Goal: Transaction & Acquisition: Obtain resource

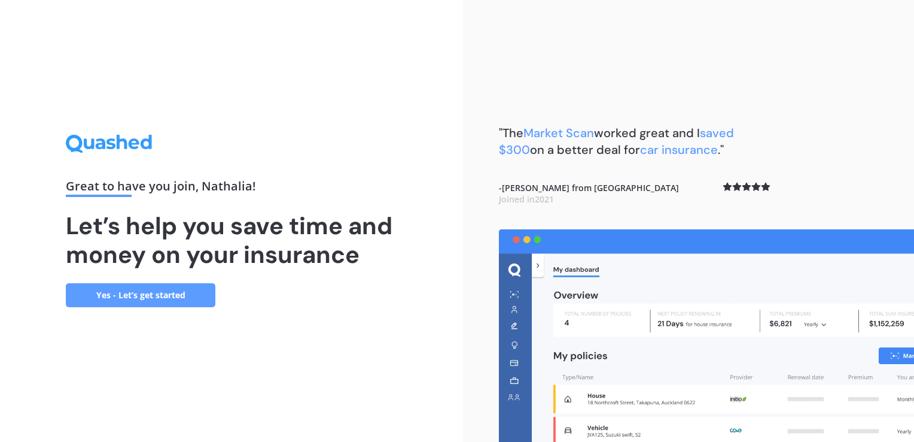
click at [144, 291] on link "Yes - Let’s get started" at bounding box center [141, 295] width 150 height 24
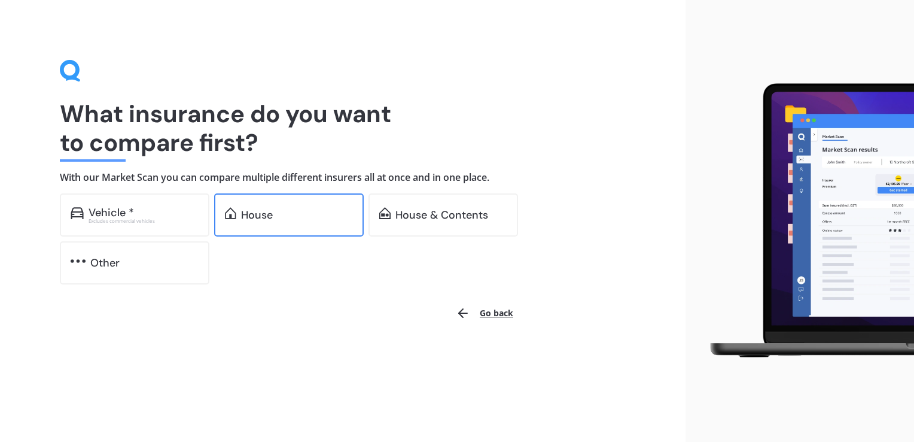
click at [270, 218] on div "House" at bounding box center [257, 215] width 32 height 12
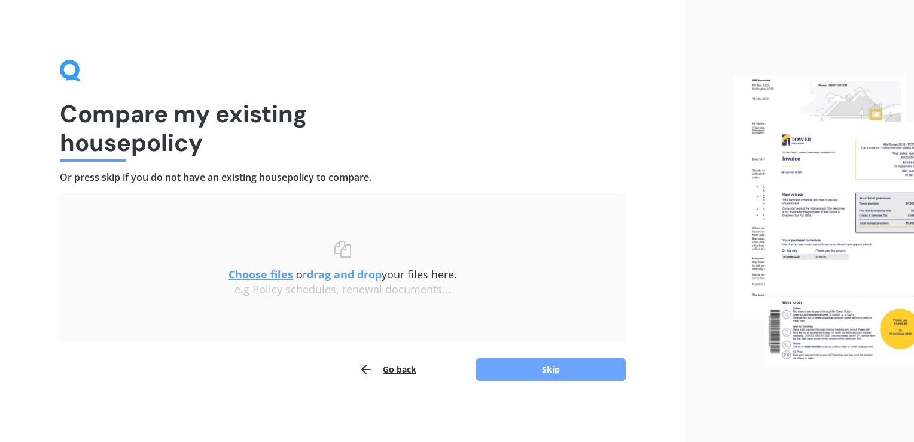
click at [579, 369] on button "Skip" at bounding box center [551, 369] width 150 height 23
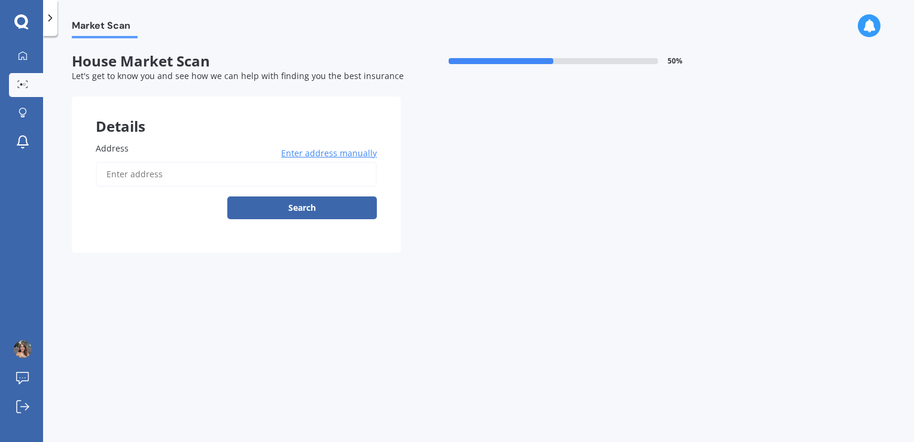
click at [192, 175] on input "Address" at bounding box center [236, 174] width 281 height 25
type input "[STREET_ADDRESS][PERSON_NAME] 2014"
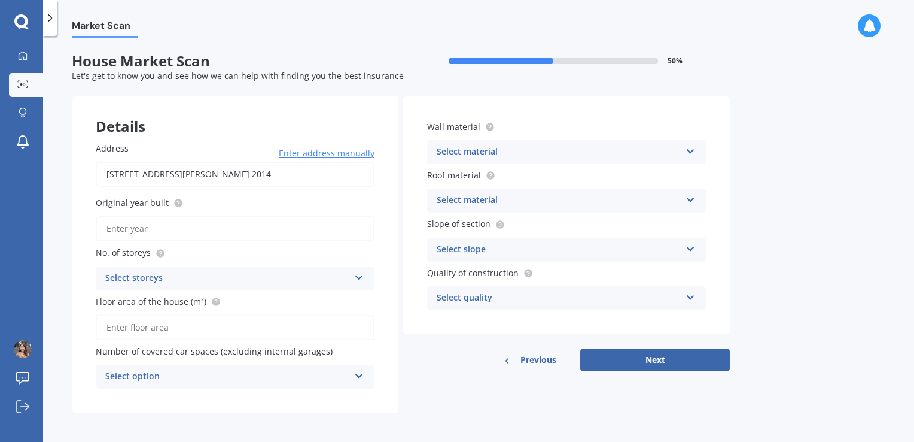
click at [151, 229] on input "Original year built" at bounding box center [235, 228] width 279 height 25
type input "2025"
click at [170, 273] on div "Select storeys" at bounding box center [227, 278] width 244 height 14
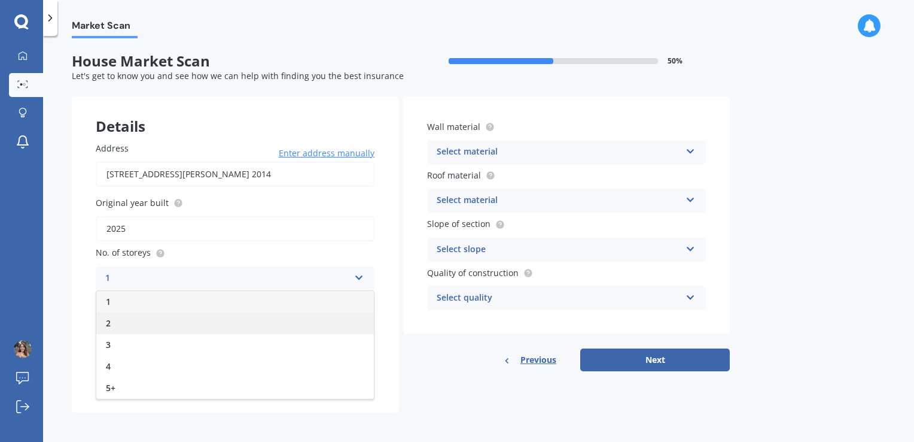
click at [154, 318] on div "2" at bounding box center [235, 323] width 278 height 22
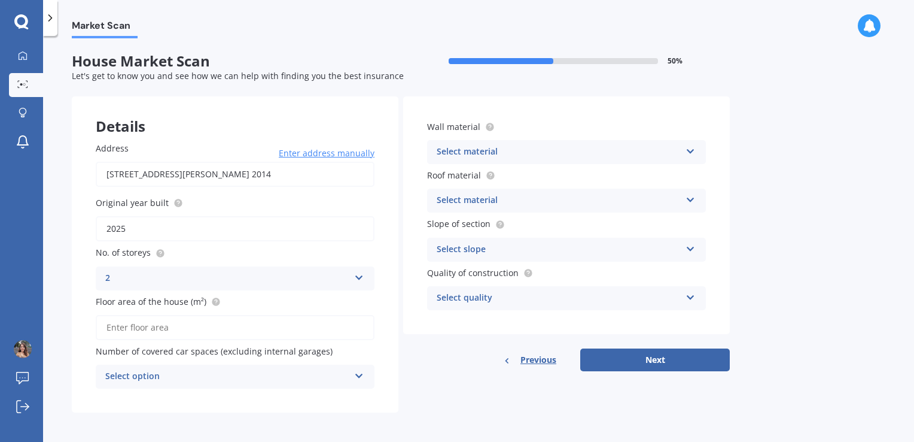
click at [151, 324] on input "Floor area of the house (m²)" at bounding box center [235, 327] width 279 height 25
click at [156, 377] on div "Select option" at bounding box center [227, 376] width 244 height 14
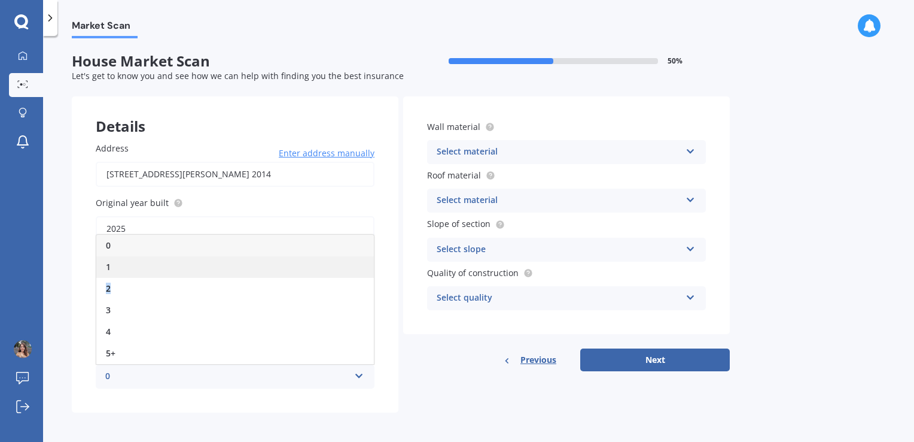
drag, startPoint x: 123, startPoint y: 278, endPoint x: 126, endPoint y: 263, distance: 15.3
click at [126, 263] on div "0 1 2 3 4 5+" at bounding box center [235, 299] width 279 height 130
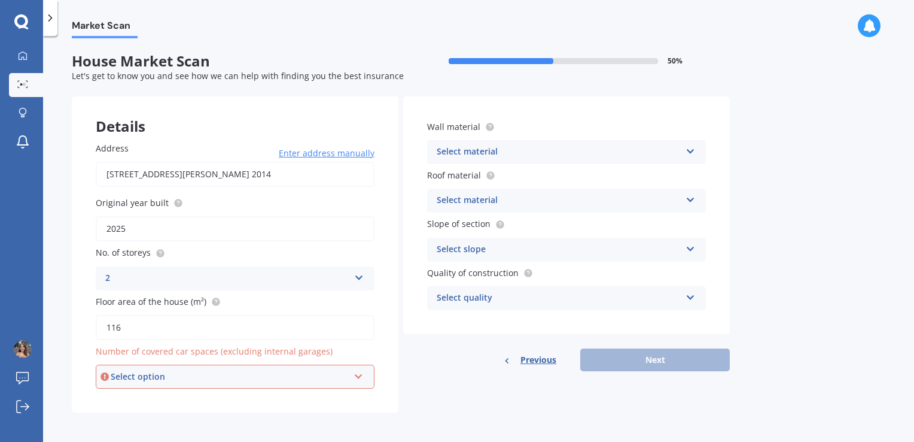
click at [152, 368] on div "Select option 0 1 2 3 4 5+" at bounding box center [235, 376] width 279 height 24
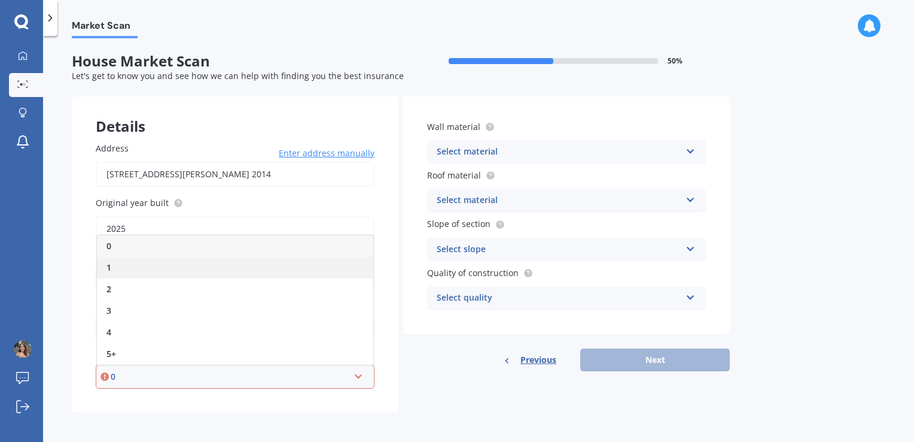
click at [133, 272] on div "1" at bounding box center [235, 268] width 276 height 22
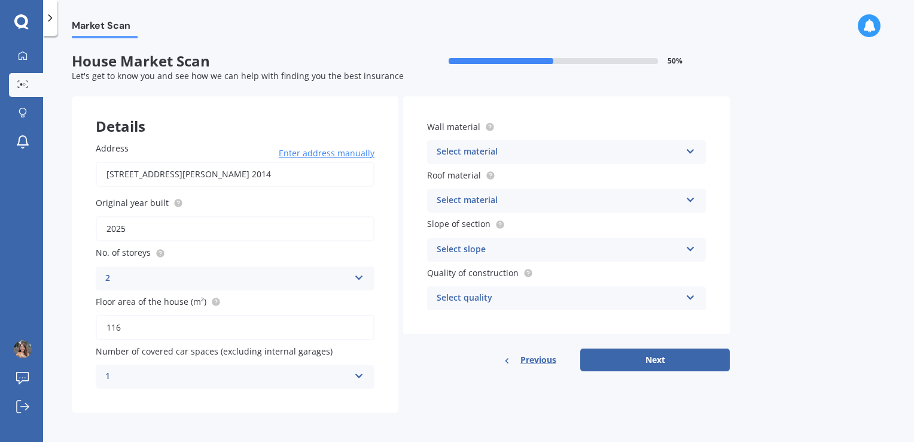
click at [248, 373] on div "1" at bounding box center [227, 376] width 244 height 14
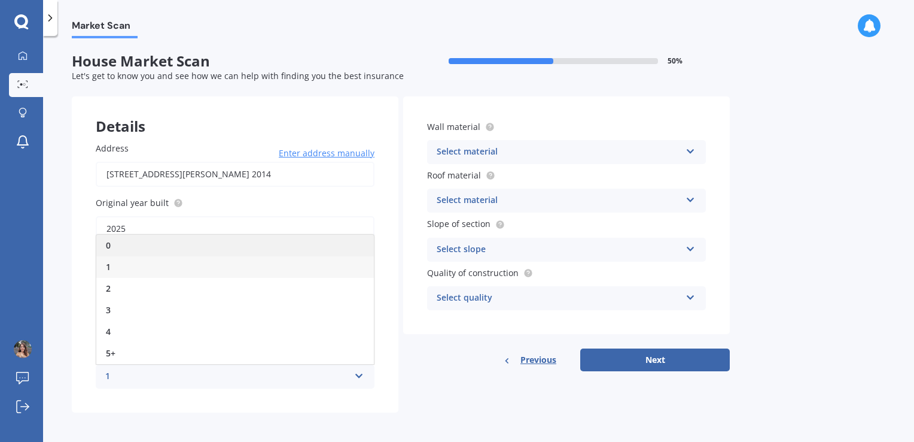
click at [138, 245] on div "0" at bounding box center [235, 246] width 278 height 22
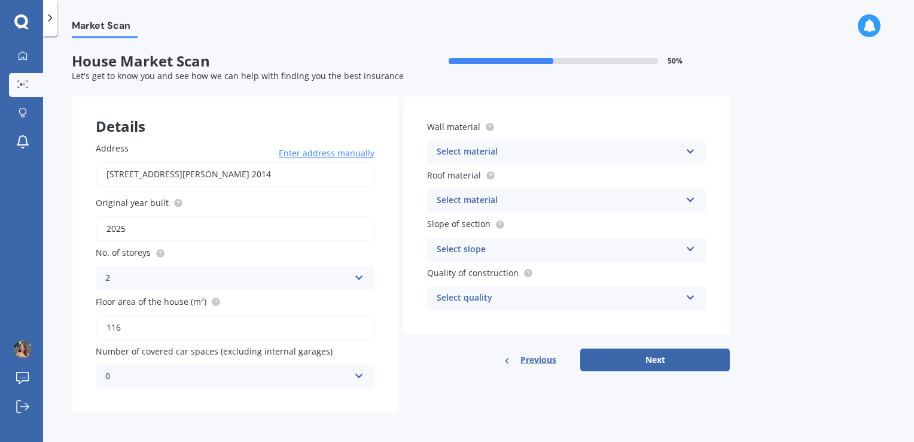
click at [400, 369] on div "Details Address [STREET_ADDRESS][PERSON_NAME] 2014 Enter address manually Searc…" at bounding box center [401, 254] width 658 height 316
click at [508, 150] on div "Select material" at bounding box center [559, 152] width 244 height 14
click at [783, 188] on div "Market Scan House Market Scan 50 % Let's get to know you and see how we can hel…" at bounding box center [478, 241] width 871 height 406
click at [528, 147] on div "Artificial weatherboard/plank cladding" at bounding box center [559, 151] width 244 height 14
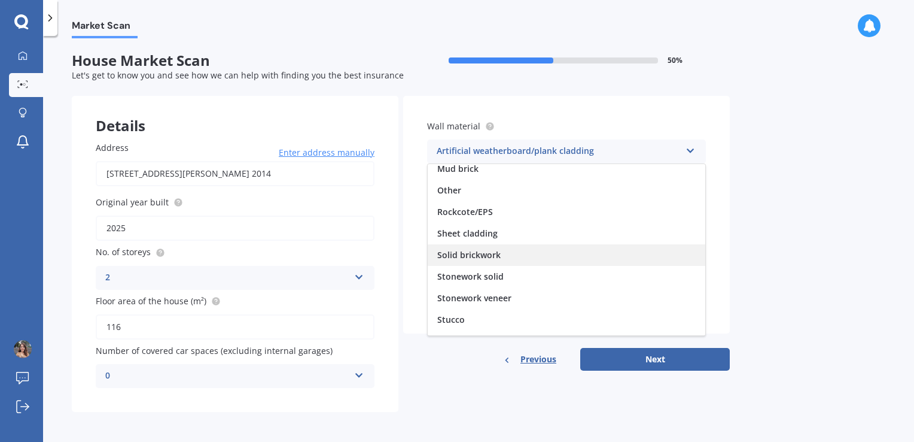
scroll to position [108, 0]
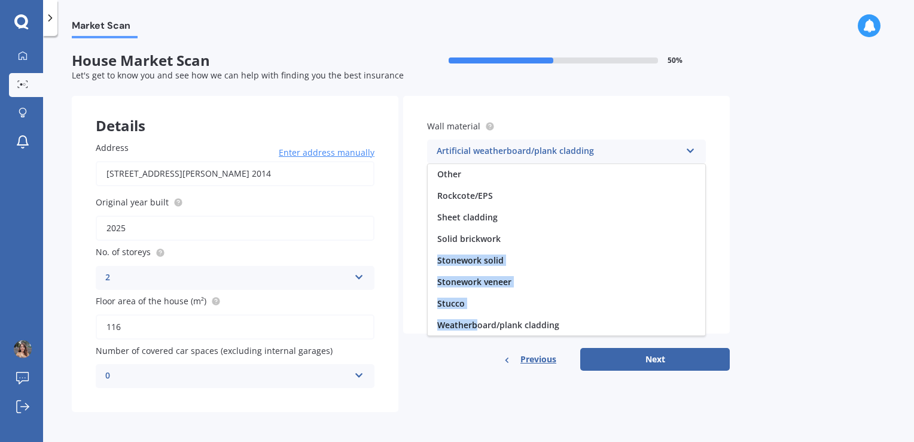
drag, startPoint x: 478, startPoint y: 324, endPoint x: 582, endPoint y: 241, distance: 133.7
click at [582, 241] on div "Artificial weatherboard/plank cladding Blockwork Brick veneer Double brick Mud …" at bounding box center [566, 249] width 279 height 172
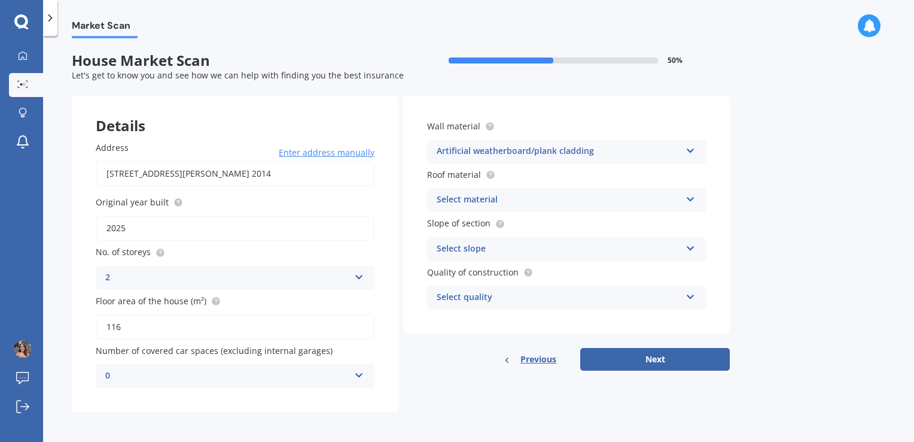
scroll to position [0, 0]
click at [598, 150] on div "Artificial weatherboard/plank cladding" at bounding box center [559, 152] width 244 height 14
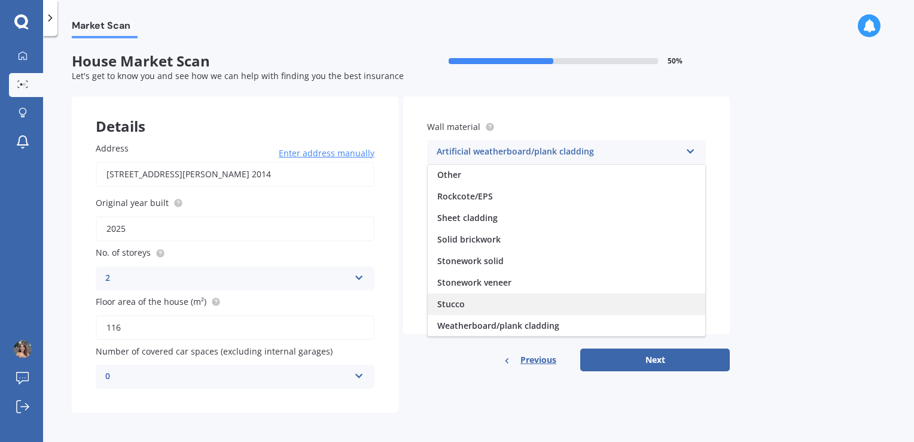
scroll to position [1, 0]
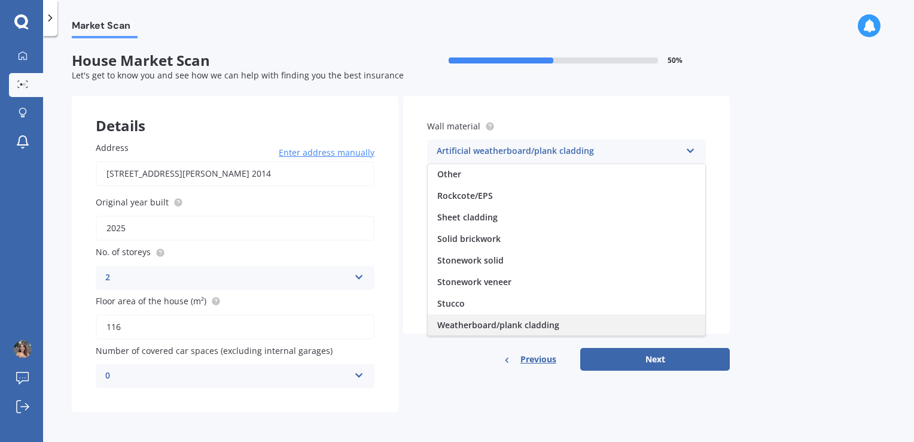
click at [528, 324] on span "Weatherboard/plank cladding" at bounding box center [498, 324] width 122 height 11
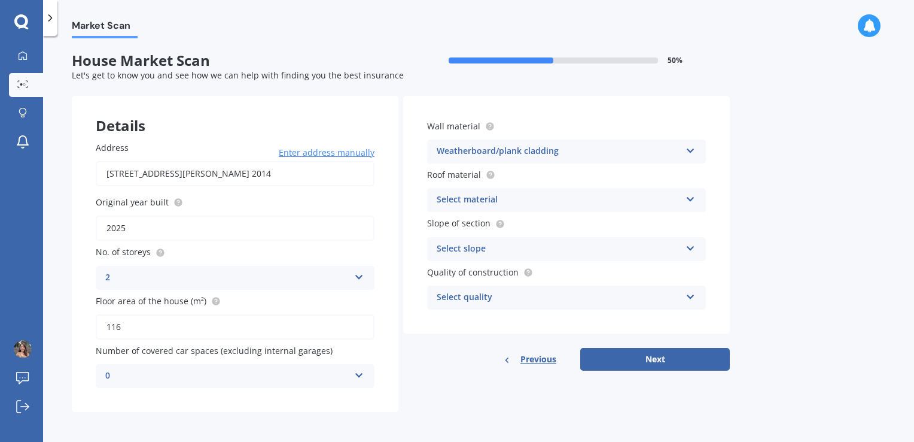
click at [491, 199] on div "Select material" at bounding box center [559, 200] width 244 height 14
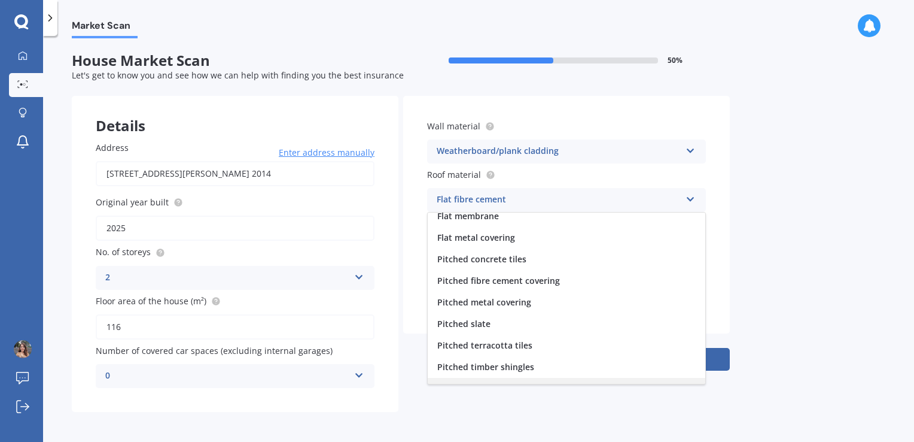
scroll to position [44, 0]
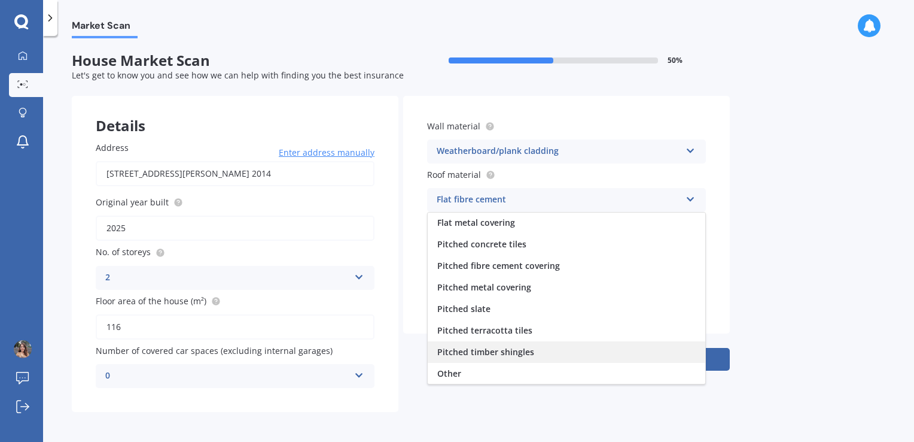
click at [519, 348] on span "Pitched timber shingles" at bounding box center [485, 351] width 97 height 11
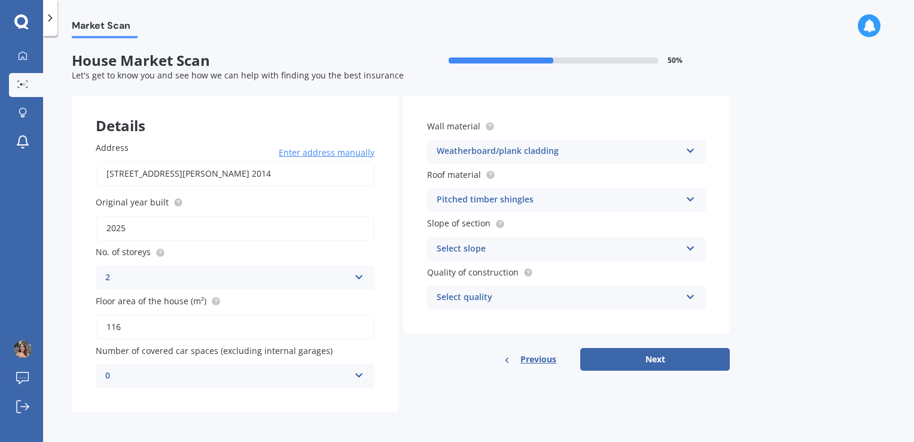
click at [517, 251] on div "Select slope" at bounding box center [559, 249] width 244 height 14
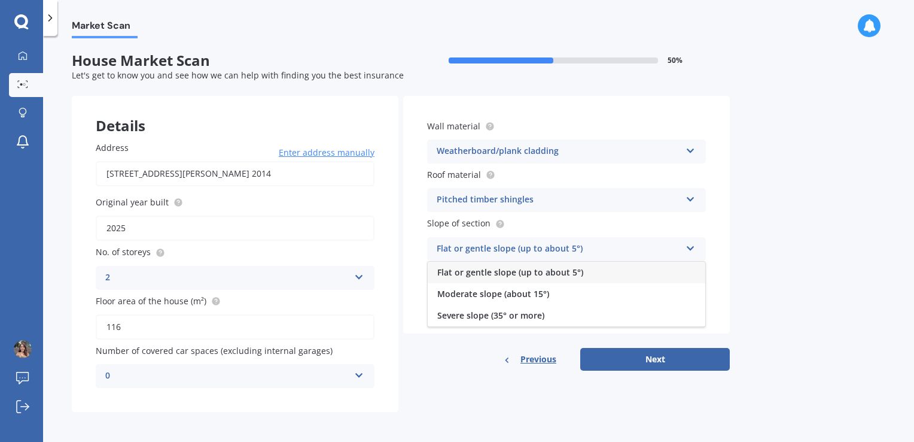
click at [517, 251] on div "Flat or gentle slope (up to about 5°)" at bounding box center [559, 249] width 244 height 14
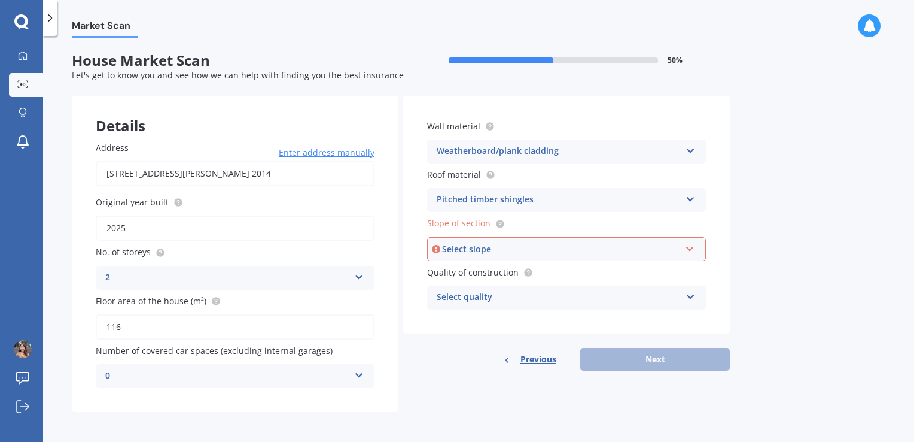
click at [517, 251] on div "Select slope" at bounding box center [561, 248] width 238 height 13
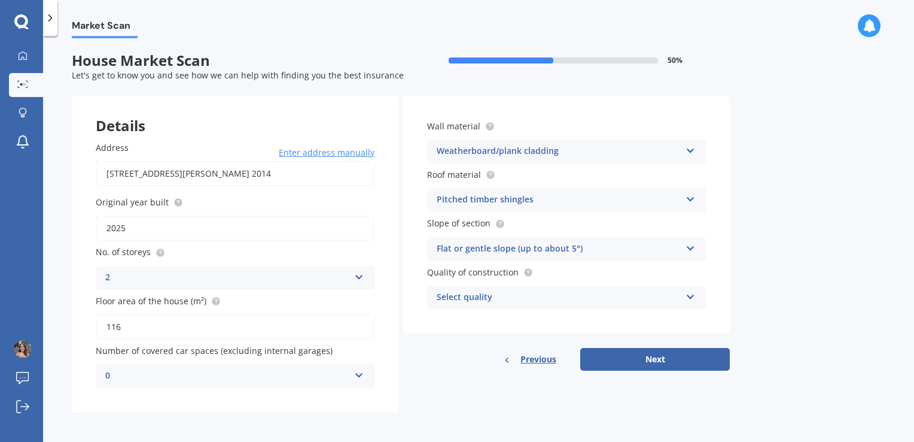
drag, startPoint x: 130, startPoint y: 327, endPoint x: 67, endPoint y: 327, distance: 63.4
click at [67, 327] on div "Market Scan House Market Scan 50 % Let's get to know you and see how we can hel…" at bounding box center [478, 241] width 871 height 406
type input "120"
click at [522, 248] on div "Flat or gentle slope (up to about 5°)" at bounding box center [559, 249] width 244 height 14
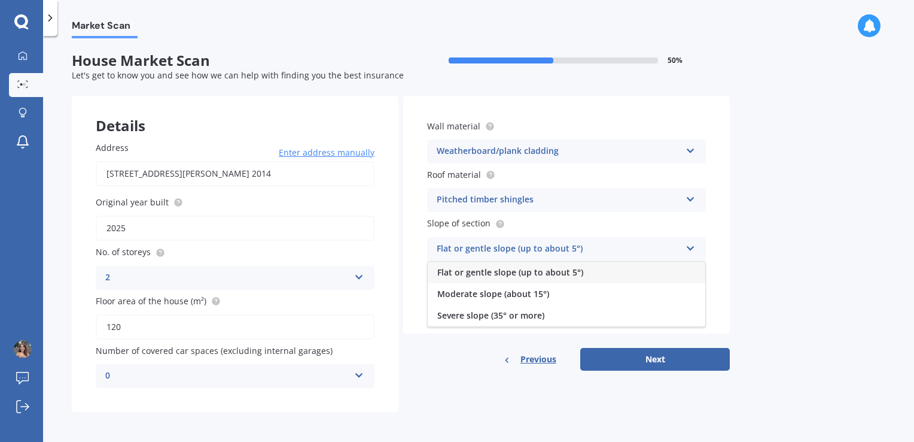
click at [522, 248] on div "Flat or gentle slope (up to about 5°)" at bounding box center [559, 249] width 244 height 14
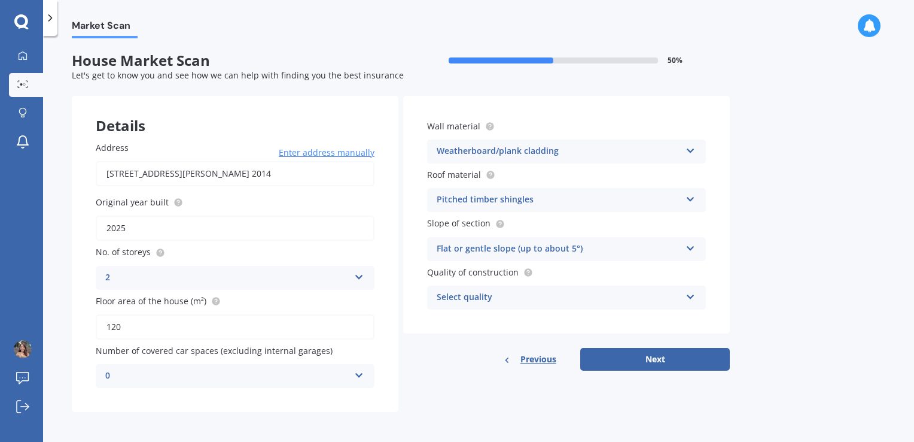
click at [464, 298] on div "Select quality" at bounding box center [559, 297] width 244 height 14
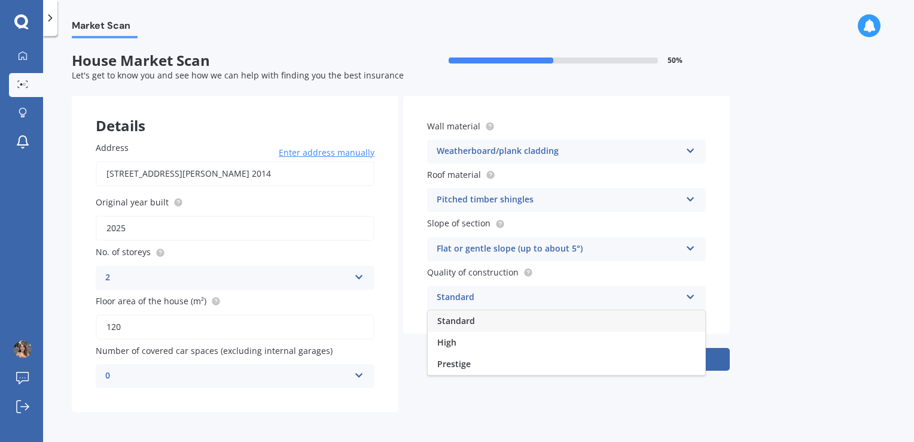
click at [448, 328] on div "Standard" at bounding box center [567, 321] width 278 height 22
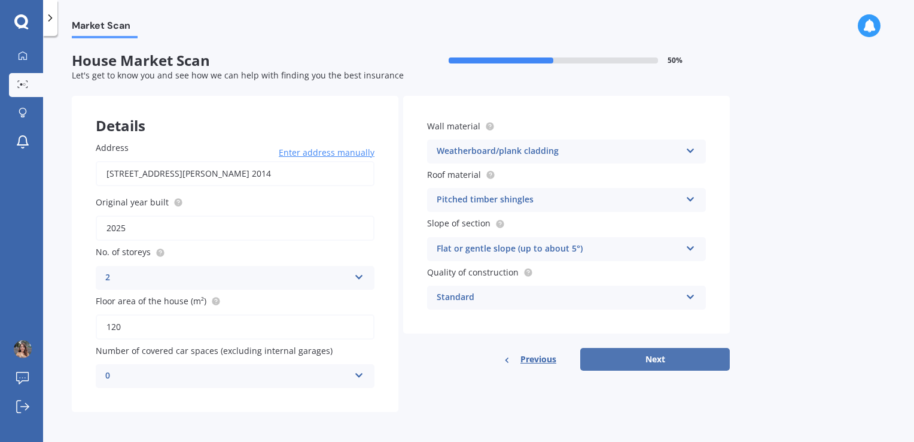
click at [643, 353] on button "Next" at bounding box center [656, 359] width 150 height 23
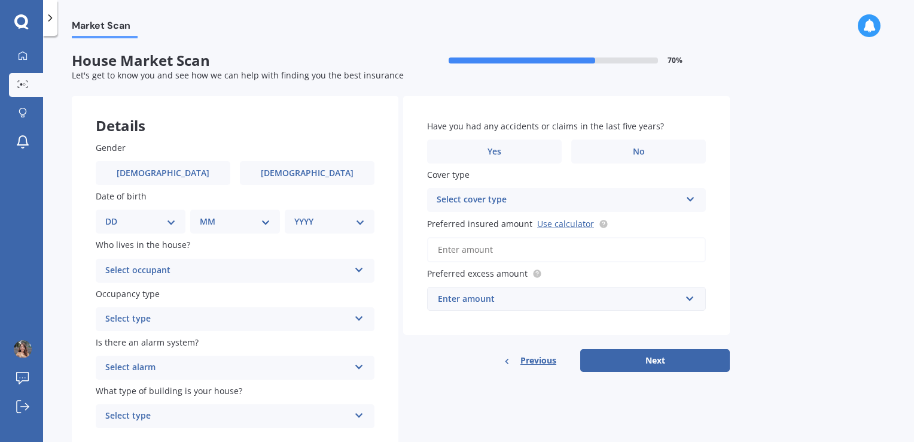
scroll to position [0, 0]
click at [340, 178] on label "[DEMOGRAPHIC_DATA]" at bounding box center [307, 174] width 135 height 24
click at [0, 0] on input "[DEMOGRAPHIC_DATA]" at bounding box center [0, 0] width 0 height 0
click at [162, 221] on select "DD 01 02 03 04 05 06 07 08 09 10 11 12 13 14 15 16 17 18 19 20 21 22 23 24 25 2…" at bounding box center [140, 221] width 71 height 13
select select "28"
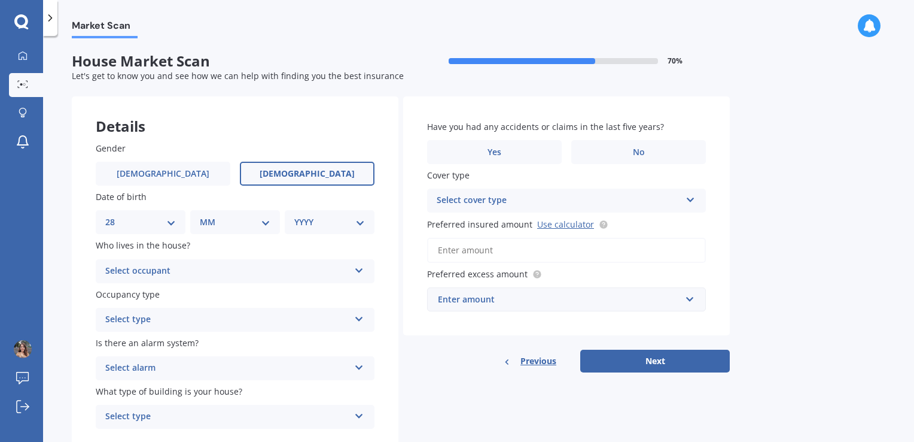
click at [115, 215] on select "DD 01 02 03 04 05 06 07 08 09 10 11 12 13 14 15 16 17 18 19 20 21 22 23 24 25 2…" at bounding box center [140, 221] width 71 height 13
click at [211, 222] on select "MM 01 02 03 04 05 06 07 08 09 10 11 12" at bounding box center [238, 221] width 66 height 13
select select "04"
click at [205, 215] on select "MM 01 02 03 04 05 06 07 08 09 10 11 12" at bounding box center [238, 221] width 66 height 13
click at [328, 223] on select "YYYY 2009 2008 2007 2006 2005 2004 2003 2002 2001 2000 1999 1998 1997 1996 1995…" at bounding box center [327, 221] width 66 height 13
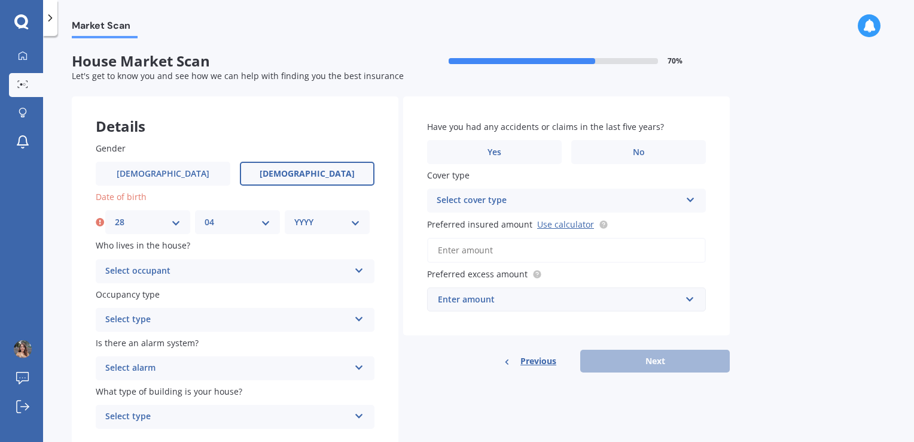
select select "1990"
click at [294, 215] on select "YYYY 2009 2008 2007 2006 2005 2004 2003 2002 2001 2000 1999 1998 1997 1996 1995…" at bounding box center [327, 221] width 66 height 13
click at [119, 273] on div "Select occupant" at bounding box center [227, 271] width 244 height 14
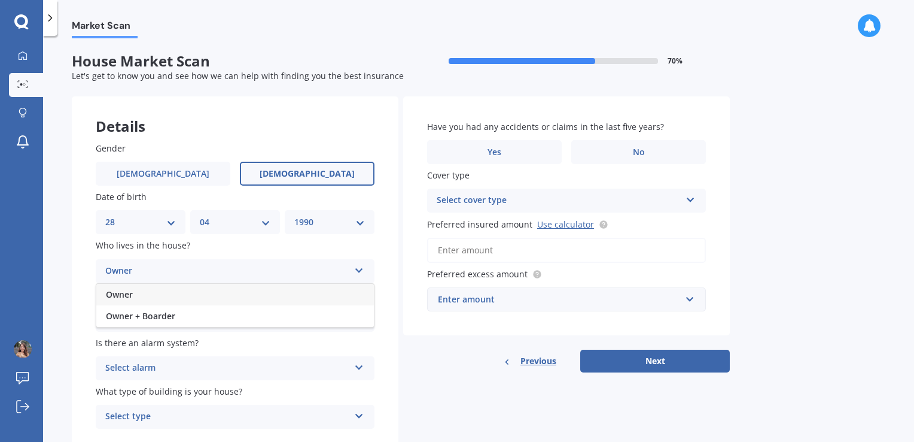
click at [153, 302] on div "Owner" at bounding box center [235, 295] width 278 height 22
click at [130, 317] on div "Select type" at bounding box center [227, 319] width 244 height 14
click at [135, 345] on span "Permanent" at bounding box center [128, 342] width 45 height 11
click at [87, 334] on div "Gender [DEMOGRAPHIC_DATA] [DEMOGRAPHIC_DATA] Date of birth DD 01 02 03 04 05 06…" at bounding box center [235, 285] width 327 height 335
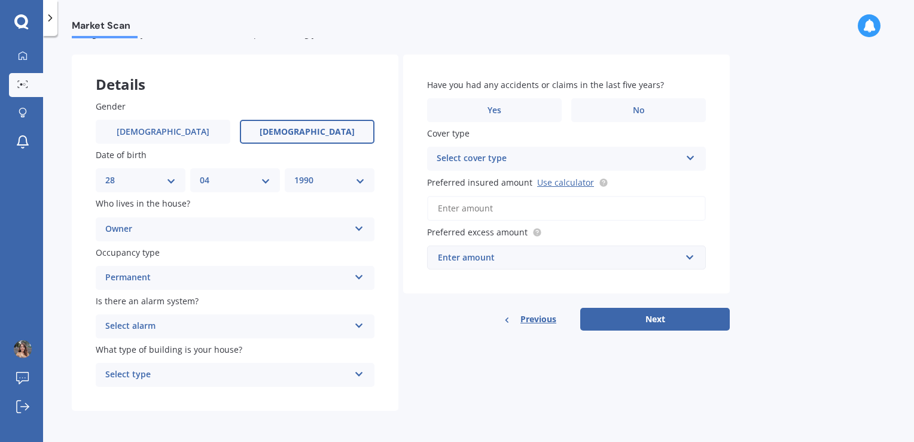
click at [138, 322] on div "Select alarm" at bounding box center [227, 326] width 244 height 14
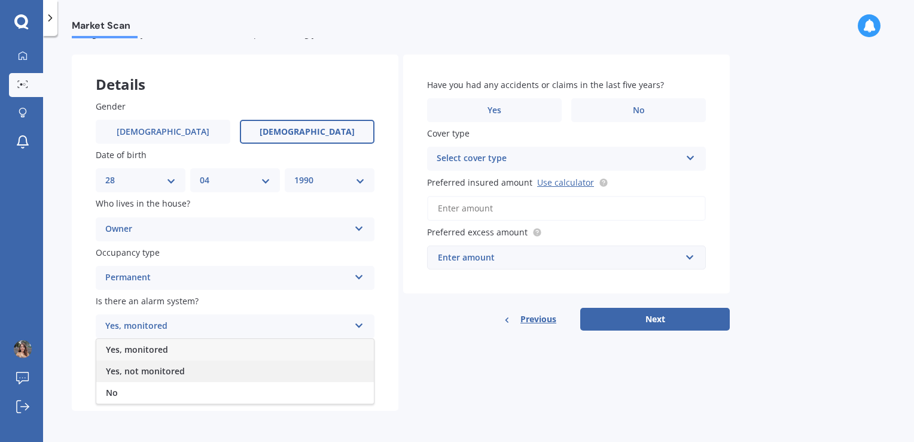
click at [127, 375] on span "Yes, not monitored" at bounding box center [145, 370] width 79 height 11
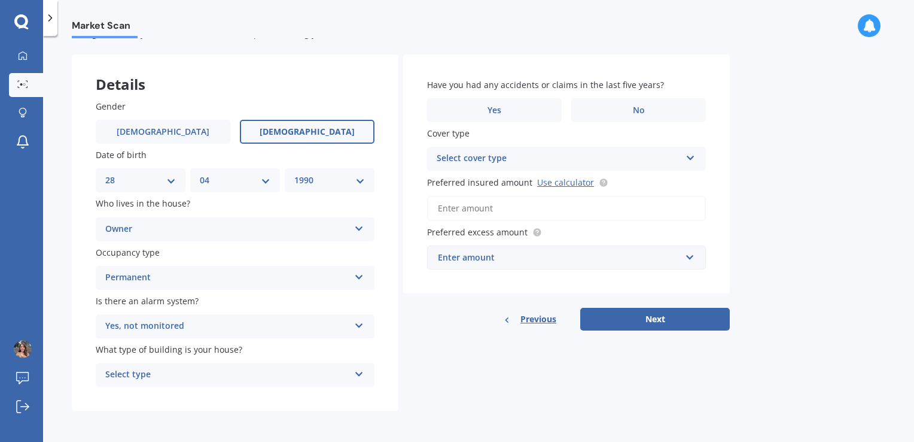
click at [193, 372] on div "Select type" at bounding box center [227, 374] width 244 height 14
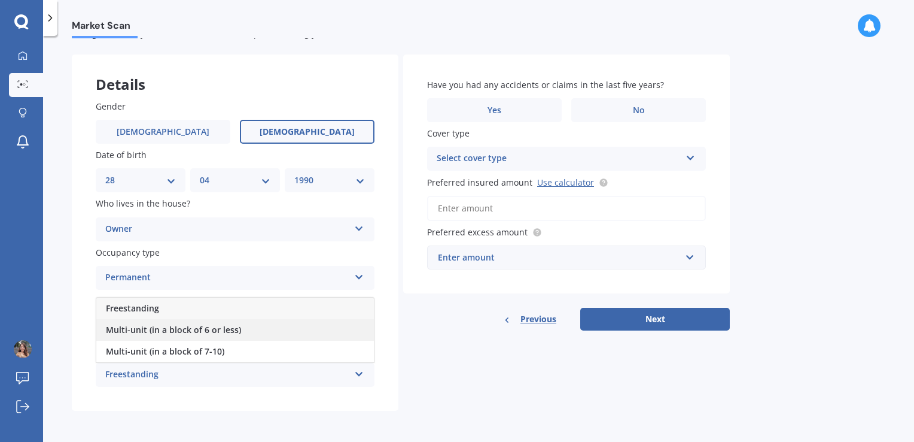
click at [232, 334] on span "Multi-unit (in a block of 6 or less)" at bounding box center [173, 329] width 135 height 11
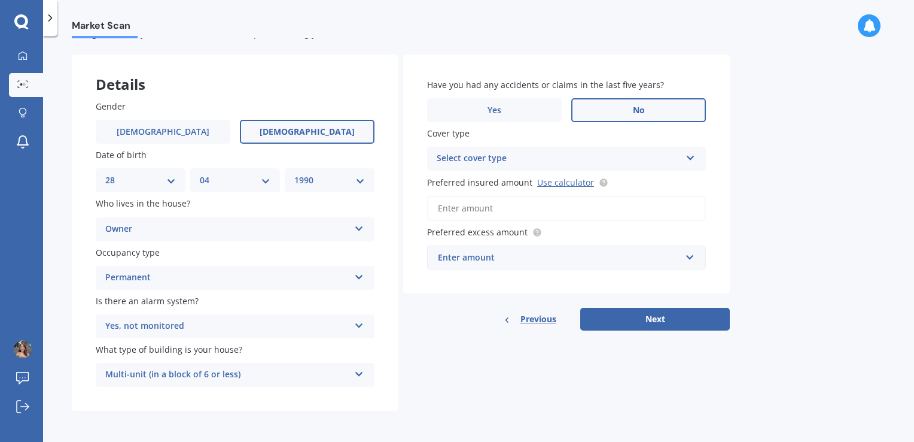
click at [631, 113] on label "No" at bounding box center [639, 110] width 135 height 24
click at [0, 0] on input "No" at bounding box center [0, 0] width 0 height 0
click at [492, 157] on div "Select cover type" at bounding box center [559, 158] width 244 height 14
click at [492, 157] on div "High" at bounding box center [559, 158] width 244 height 14
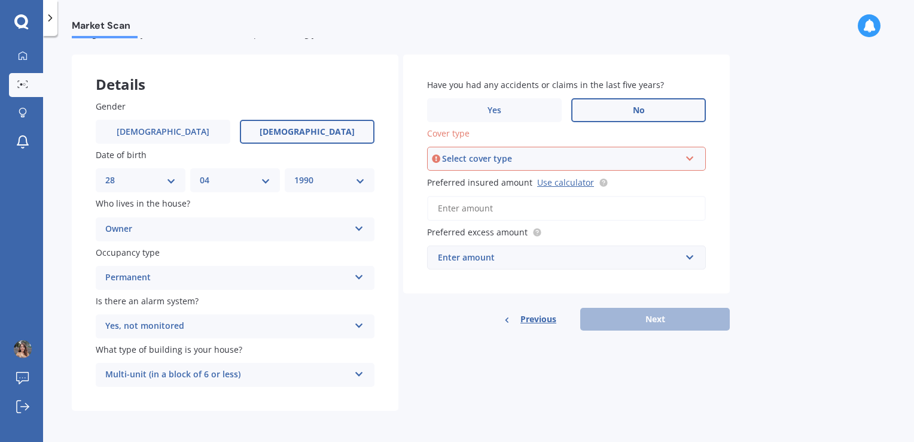
click at [546, 153] on div "Select cover type" at bounding box center [561, 158] width 238 height 13
click at [608, 181] on div "High" at bounding box center [566, 182] width 276 height 22
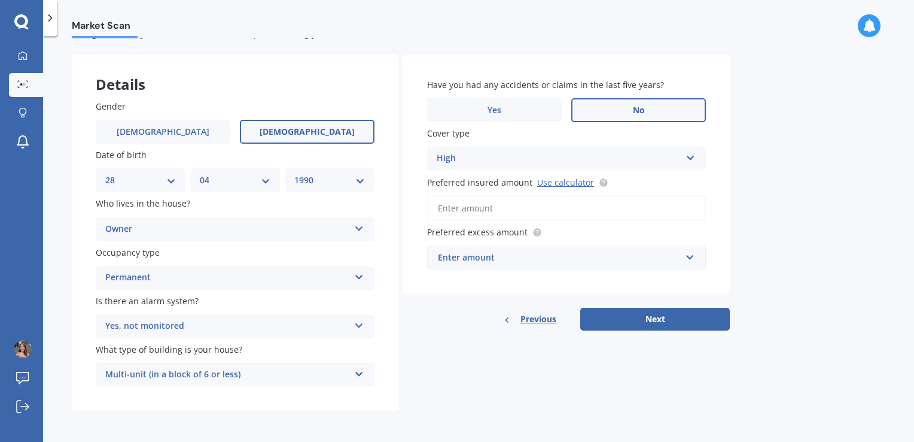
click at [472, 154] on div "High" at bounding box center [559, 158] width 244 height 14
click at [472, 178] on div "High" at bounding box center [567, 182] width 278 height 22
click at [459, 257] on div "Enter amount" at bounding box center [559, 257] width 243 height 13
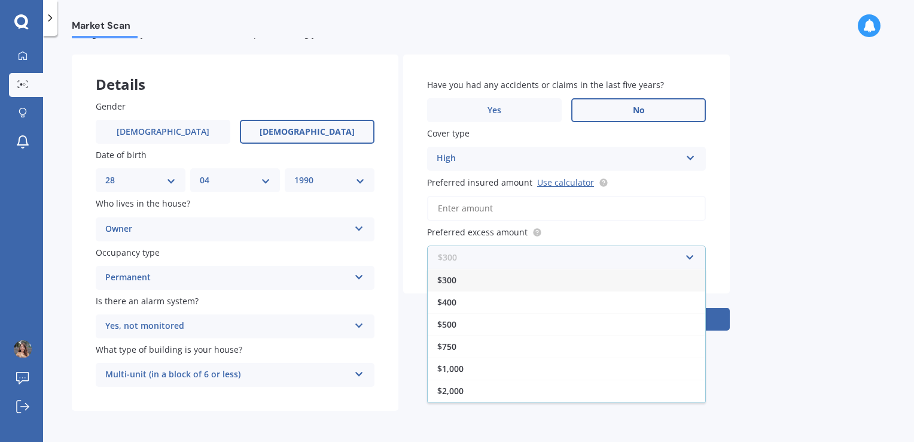
click at [459, 257] on input "text" at bounding box center [562, 257] width 268 height 23
click at [833, 257] on div "Market Scan House Market Scan 70 % Let's get to know you and see how we can hel…" at bounding box center [478, 241] width 871 height 406
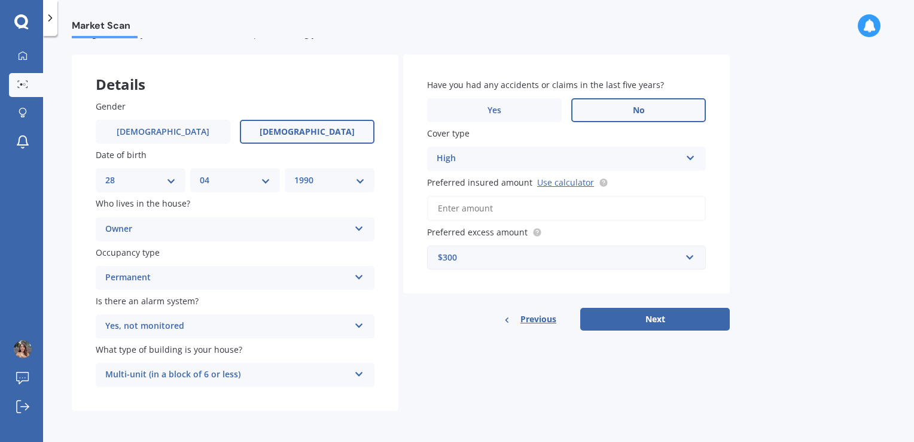
click at [577, 262] on div "$300" at bounding box center [559, 257] width 243 height 13
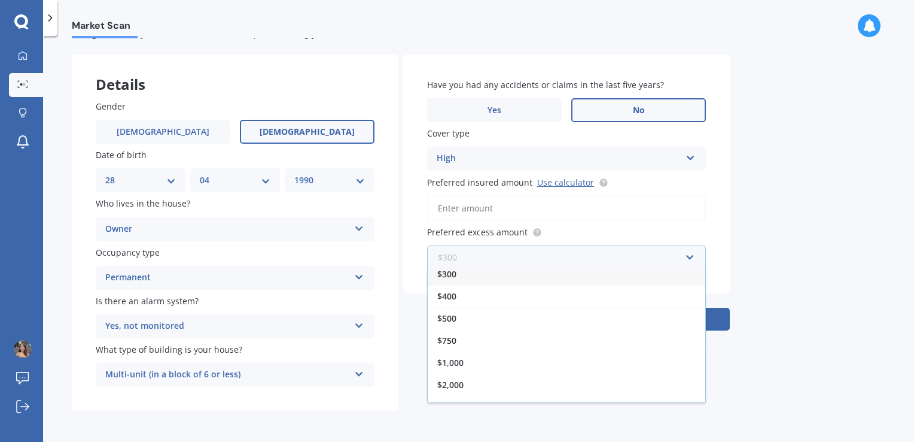
scroll to position [0, 0]
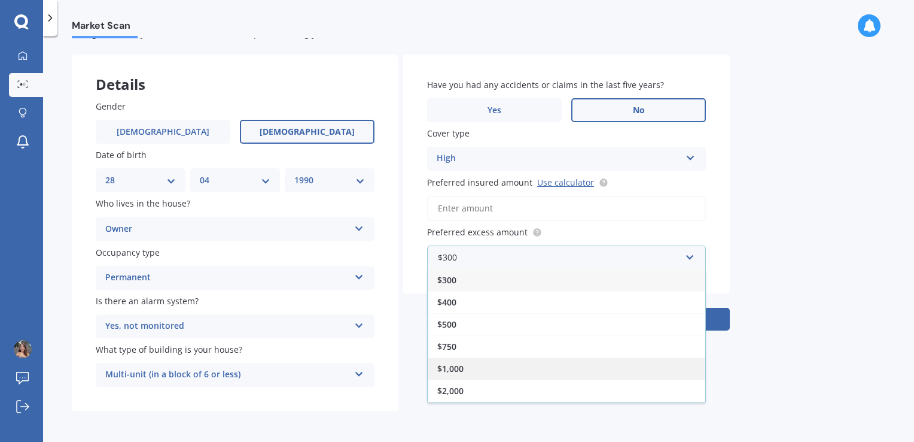
click at [471, 358] on div "$1,000" at bounding box center [567, 368] width 278 height 22
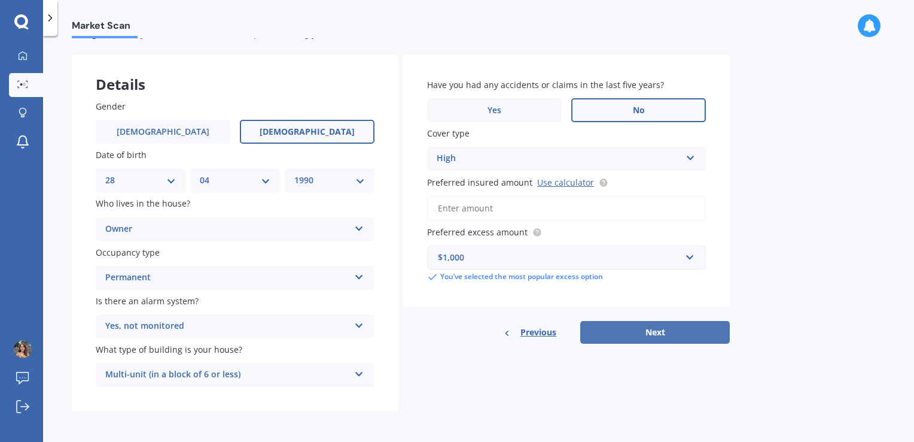
click at [649, 333] on button "Next" at bounding box center [656, 332] width 150 height 23
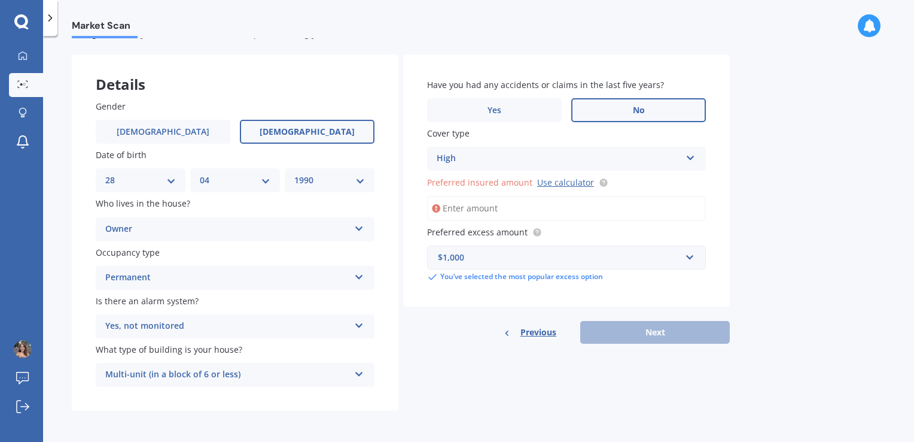
click at [529, 196] on input "Preferred insured amount Use calculator" at bounding box center [566, 208] width 279 height 25
click at [569, 178] on link "Use calculator" at bounding box center [565, 182] width 57 height 11
click at [496, 213] on input "Preferred insured amount Use calculator" at bounding box center [566, 208] width 279 height 25
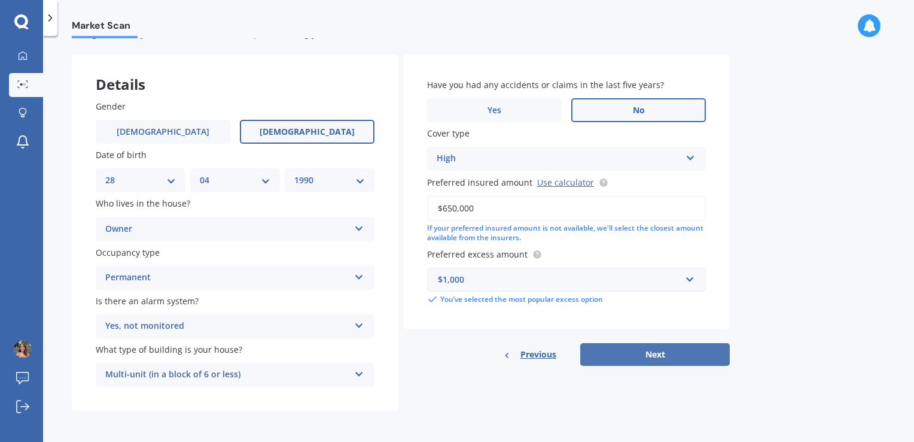
type input "$650,000"
click at [674, 358] on button "Next" at bounding box center [656, 354] width 150 height 23
select select "28"
select select "04"
select select "1990"
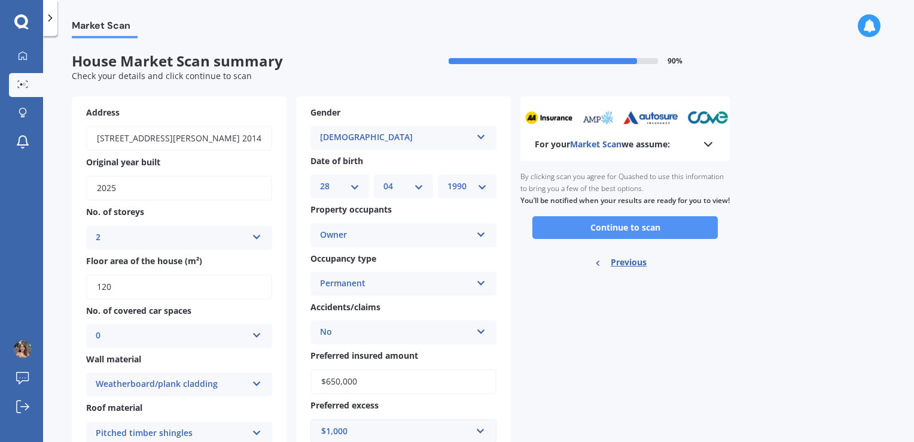
click at [596, 233] on button "Continue to scan" at bounding box center [626, 227] width 186 height 23
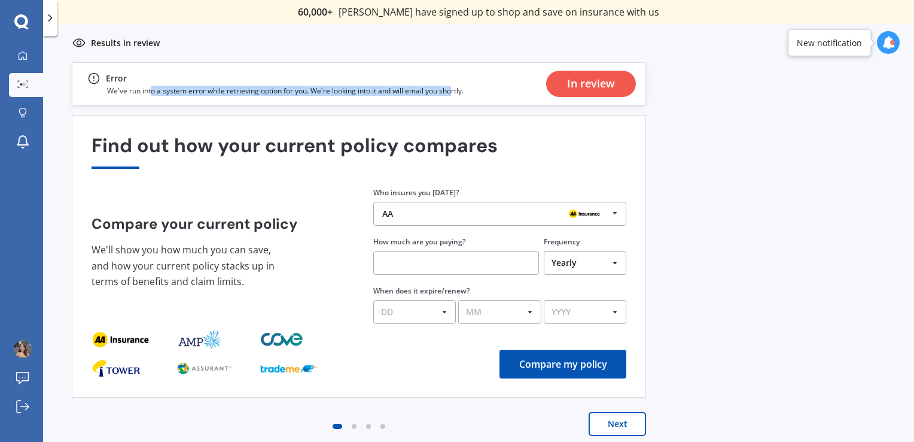
drag, startPoint x: 151, startPoint y: 90, endPoint x: 452, endPoint y: 90, distance: 301.0
click at [452, 90] on p "We've run into a system error while retrieving option for you. We're looking in…" at bounding box center [285, 91] width 357 height 10
click at [586, 89] on div "In review" at bounding box center [591, 84] width 48 height 26
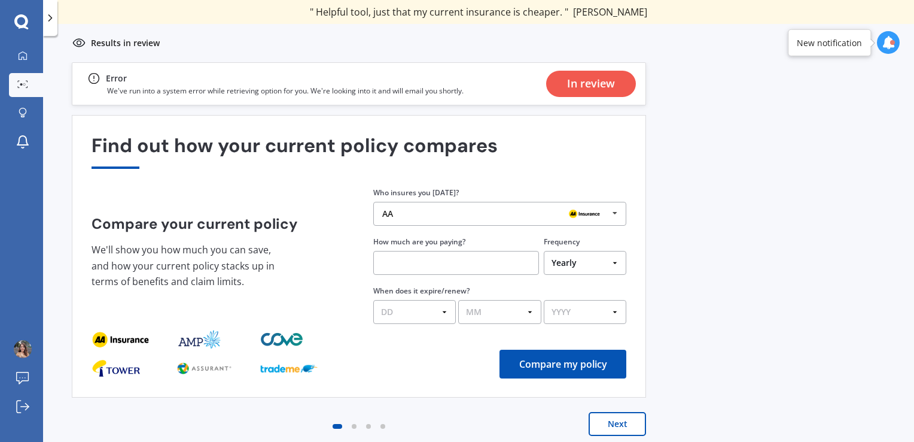
click at [575, 78] on div "In review" at bounding box center [591, 84] width 48 height 26
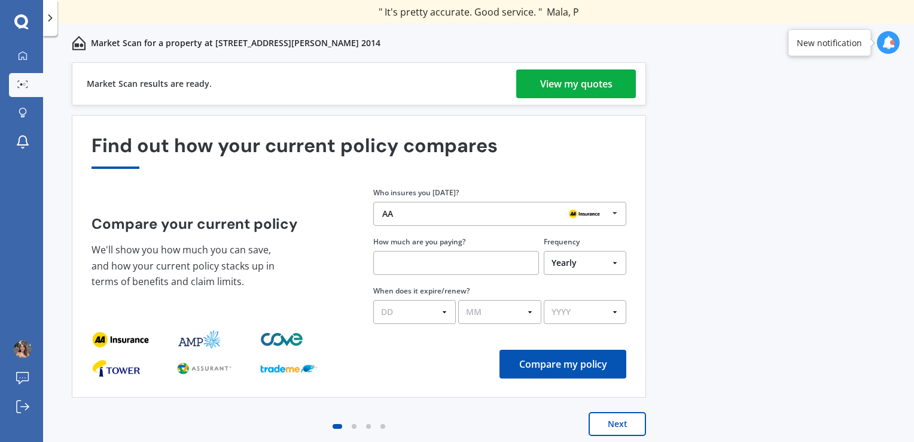
click at [552, 88] on div "View my quotes" at bounding box center [576, 83] width 72 height 29
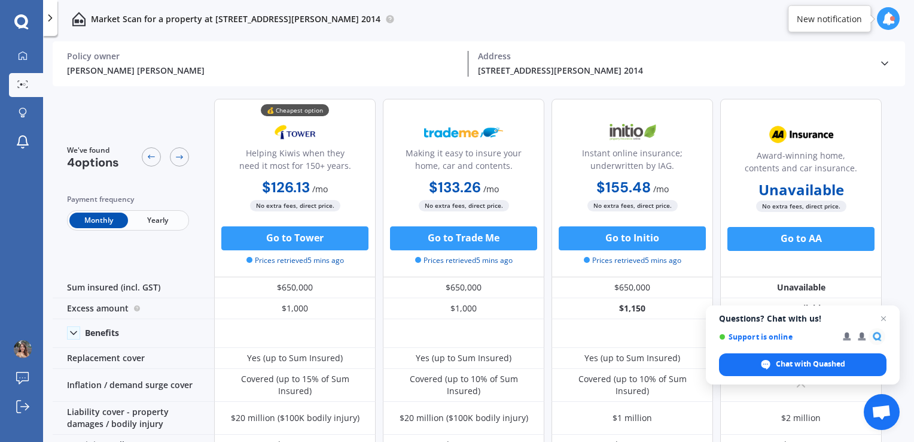
scroll to position [60, 0]
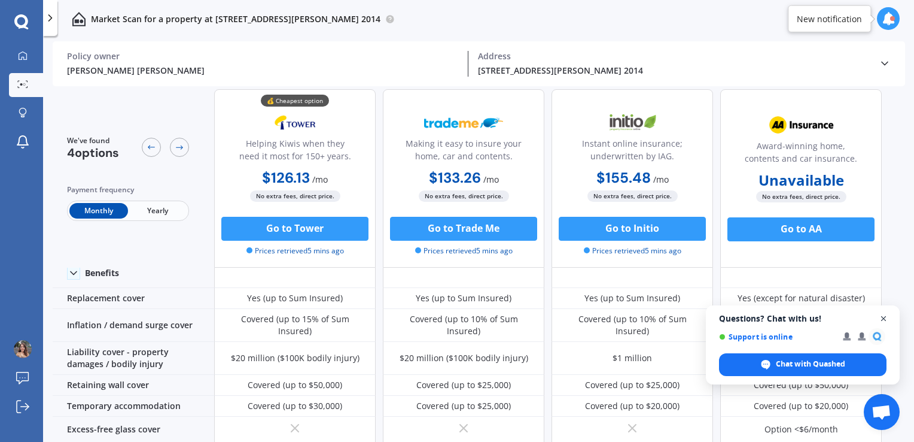
click at [886, 317] on span "Open chat" at bounding box center [884, 318] width 15 height 15
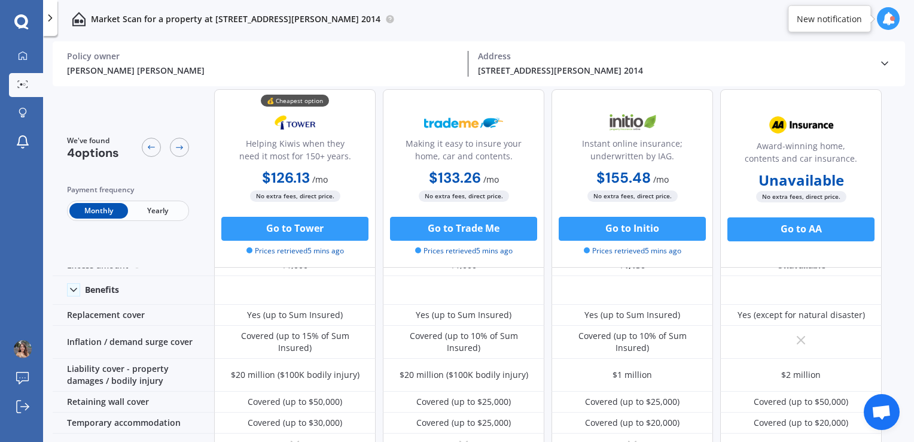
scroll to position [0, 0]
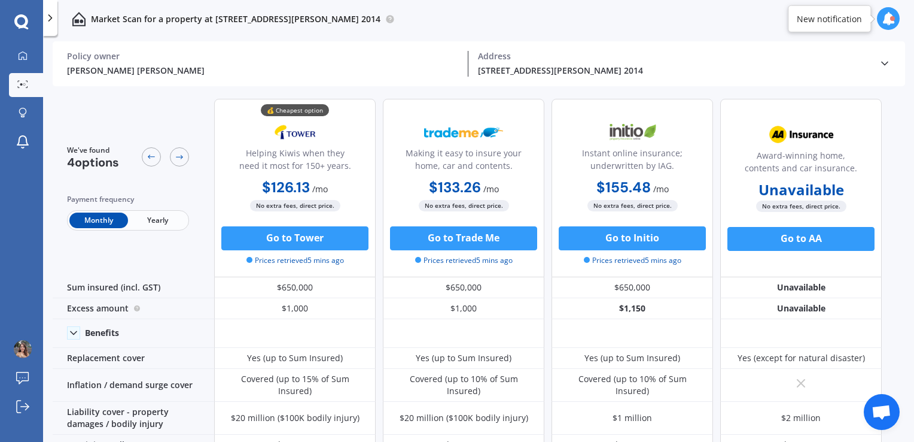
click at [166, 222] on span "Yearly" at bounding box center [157, 220] width 59 height 16
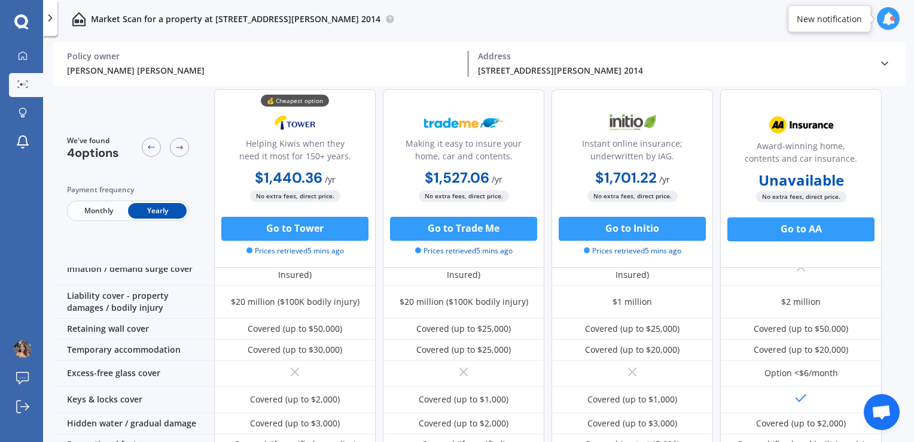
scroll to position [120, 0]
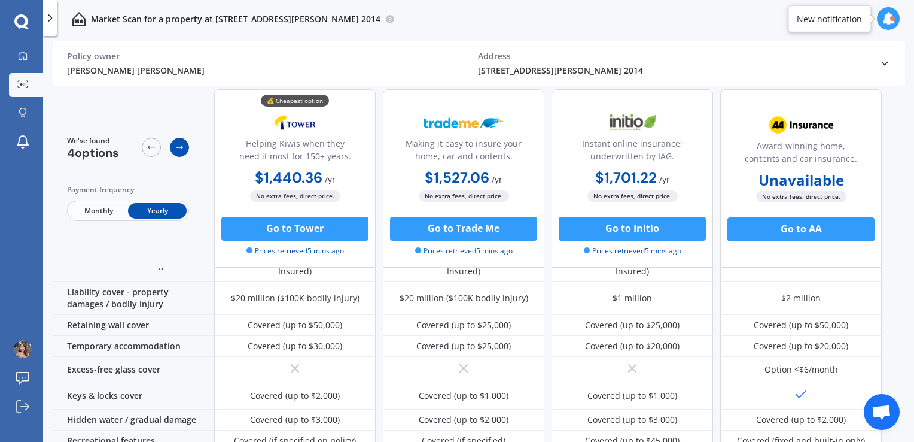
click at [177, 145] on icon at bounding box center [180, 147] width 10 height 10
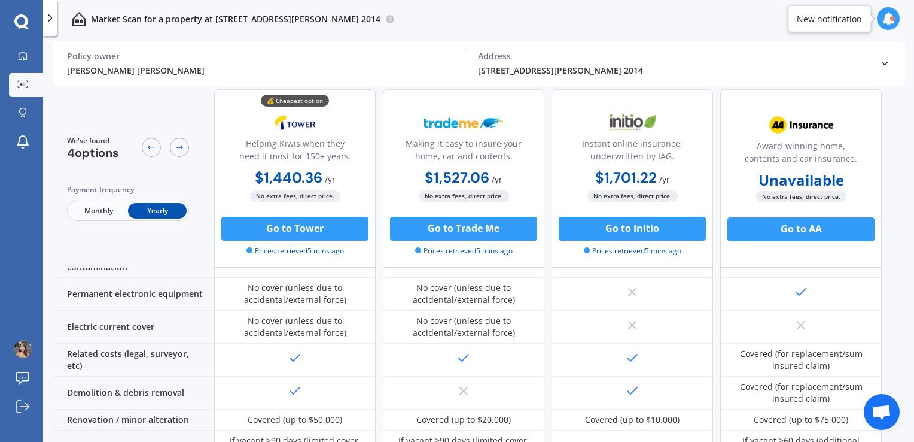
scroll to position [479, 0]
